Goal: Find specific page/section: Find specific page/section

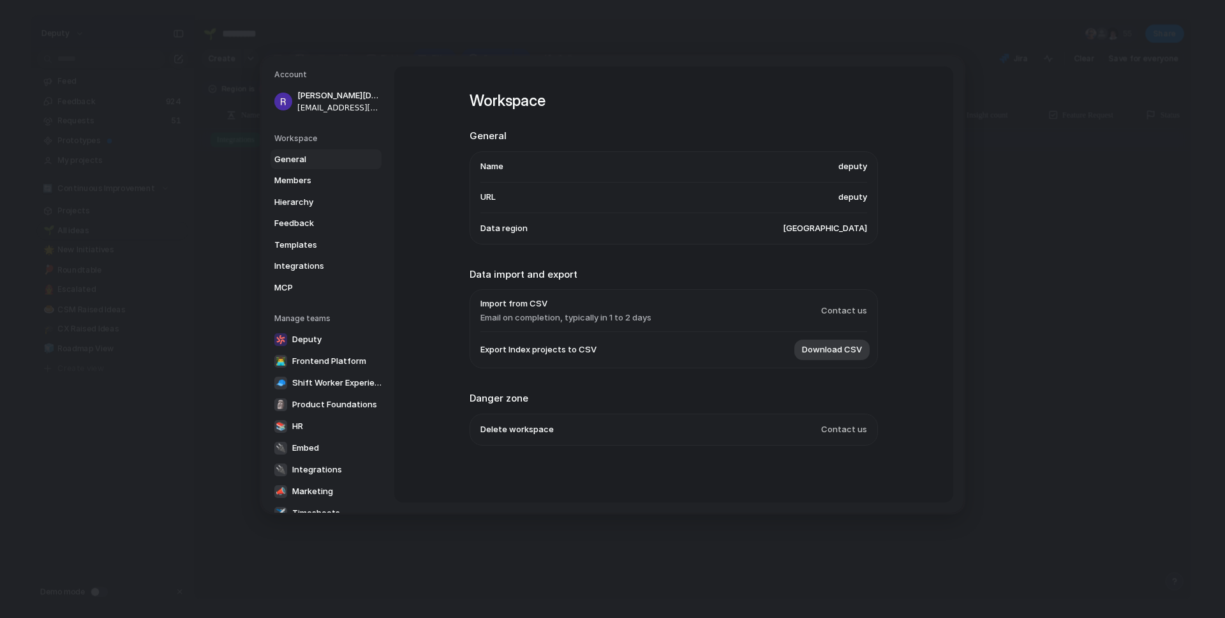
scroll to position [0, 2]
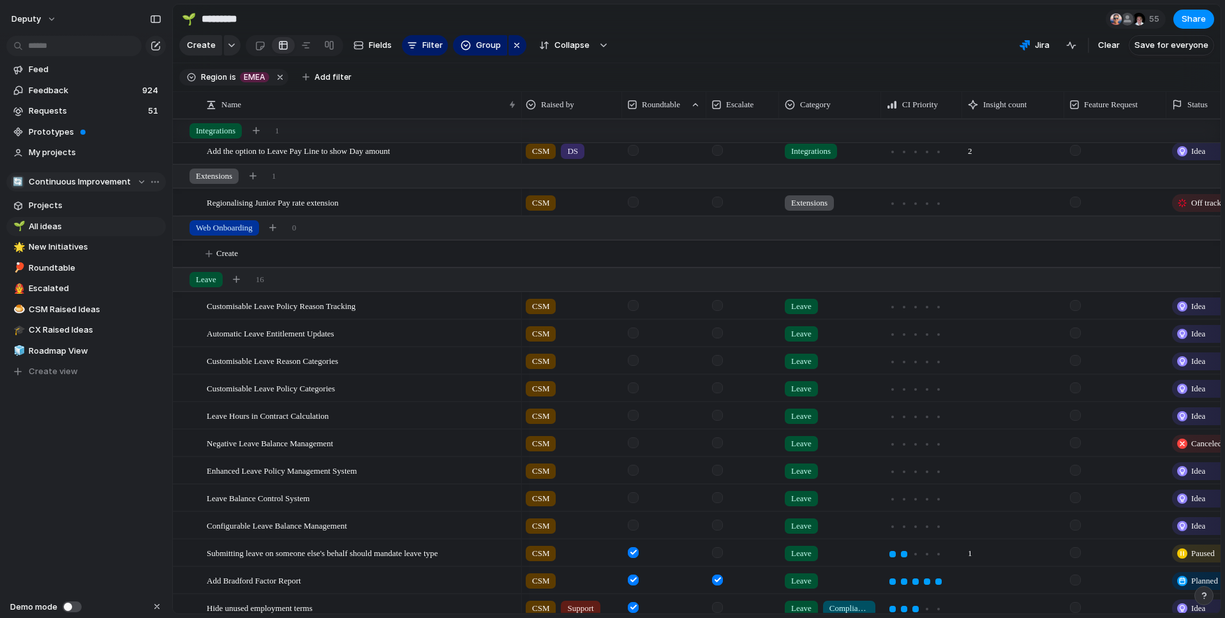
click at [103, 184] on span "Continuous Improvement" at bounding box center [80, 181] width 102 height 13
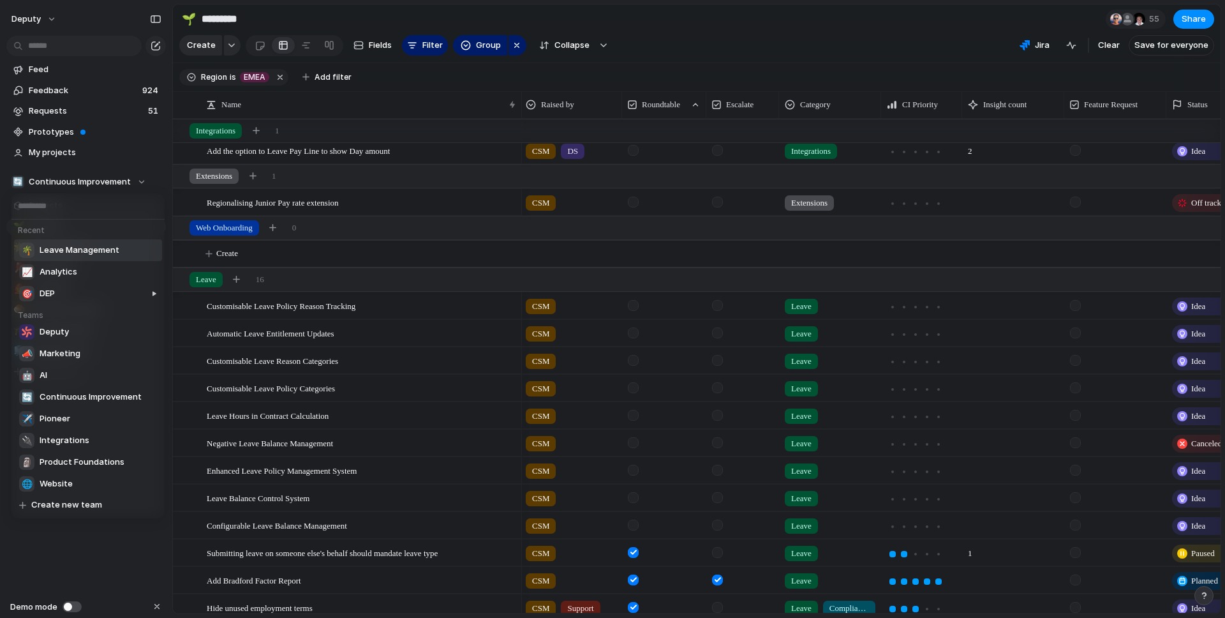
click at [105, 249] on span "Leave Management" at bounding box center [80, 250] width 80 height 13
